Goal: Task Accomplishment & Management: Manage account settings

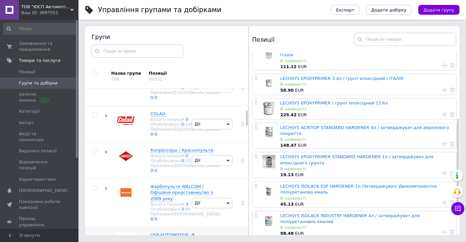
scroll to position [198, 0]
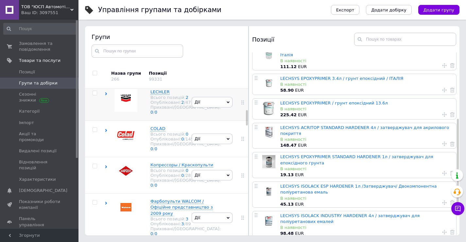
click at [106, 120] on div "LECHLER Всього позицій: 2 Опубліковані: 2 / 47 Приховані/Видалені: 0 / 0" at bounding box center [147, 102] width 85 height 36
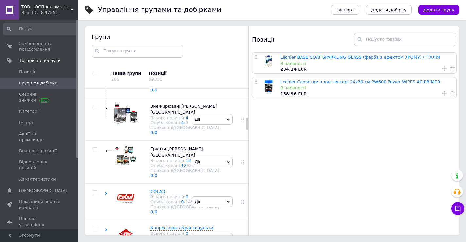
scroll to position [427, 0]
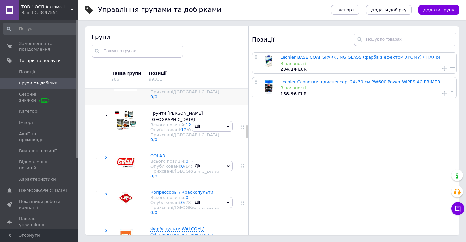
click at [198, 105] on div "[PERSON_NAME] групу Редагувати групу Додати підгрупу Додати товар Видалити групу" at bounding box center [212, 83] width 44 height 43
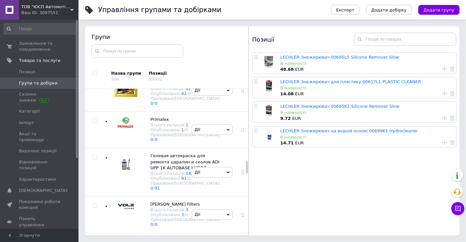
scroll to position [852, 0]
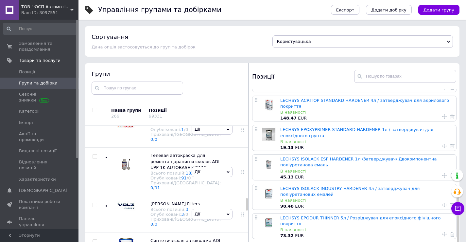
scroll to position [206, 0]
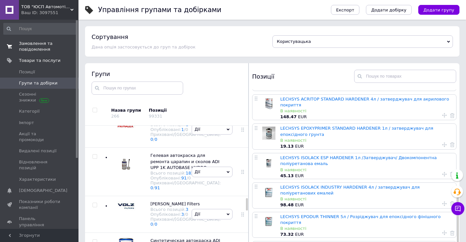
click at [39, 47] on span "Замовлення та повідомлення" at bounding box center [40, 47] width 42 height 12
